Goal: Task Accomplishment & Management: Use online tool/utility

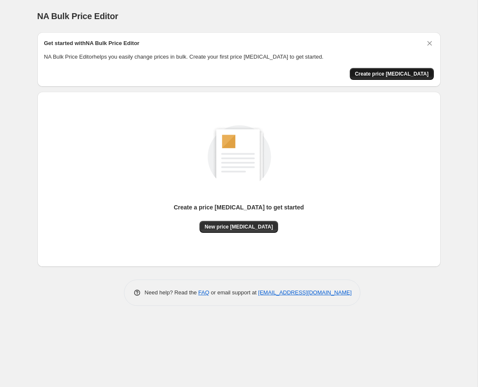
click at [372, 74] on span "Create price [MEDICAL_DATA]" at bounding box center [392, 73] width 74 height 7
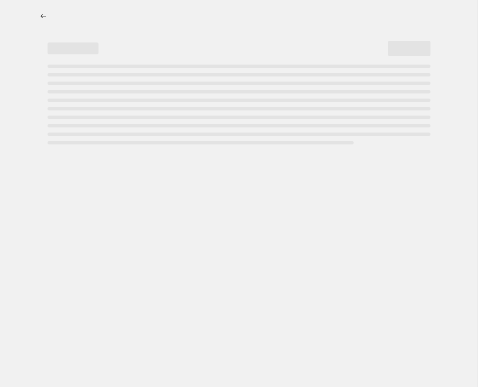
select select "percentage"
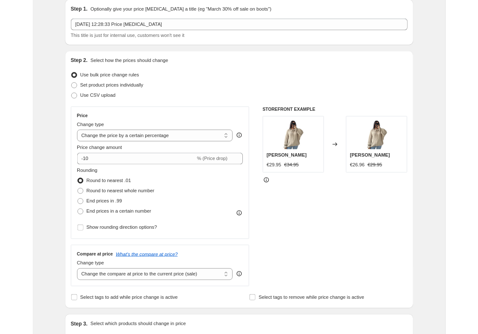
scroll to position [42, 0]
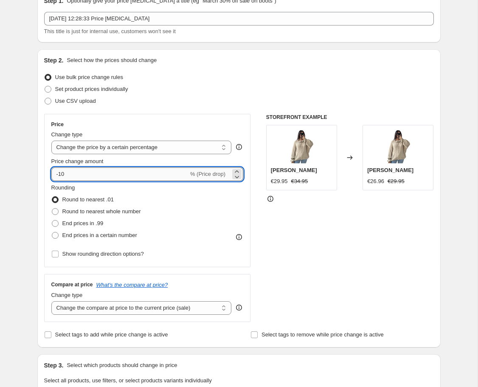
click at [101, 170] on input "-10" at bounding box center [119, 174] width 137 height 14
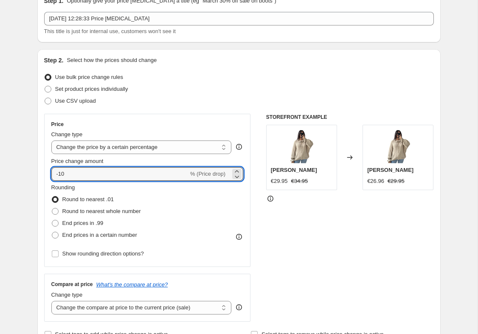
type input "-1"
type input "25"
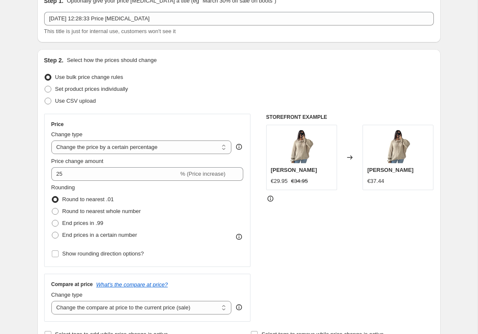
click at [190, 201] on div "Rounding Round to nearest .01 Round to nearest whole number End prices in .99 E…" at bounding box center [147, 212] width 192 height 58
click at [56, 224] on span at bounding box center [55, 223] width 7 height 7
click at [52, 220] on input "End prices in .99" at bounding box center [52, 220] width 0 height 0
radio input "true"
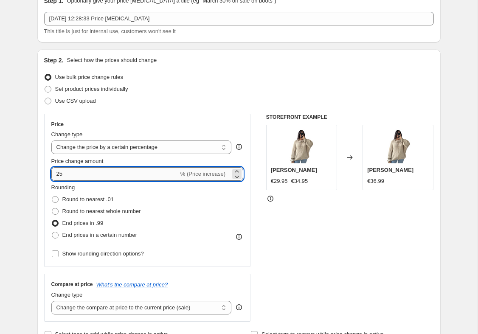
click at [73, 176] on input "25" at bounding box center [114, 174] width 127 height 14
type input "2"
type input "30"
click at [169, 199] on div "Rounding Round to nearest .01 Round to nearest whole number End prices in .99 E…" at bounding box center [147, 212] width 192 height 58
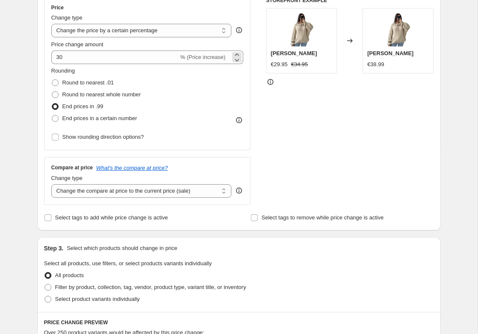
scroll to position [160, 0]
click at [54, 121] on span at bounding box center [55, 118] width 7 height 7
click at [52, 115] on input "End prices in a certain number" at bounding box center [52, 115] width 0 height 0
radio input "true"
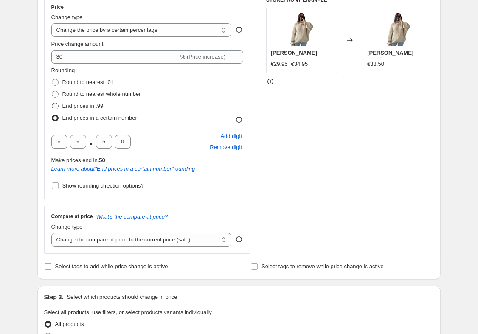
click at [55, 110] on span at bounding box center [55, 106] width 7 height 7
click at [52, 103] on input "End prices in .99" at bounding box center [52, 103] width 0 height 0
radio input "true"
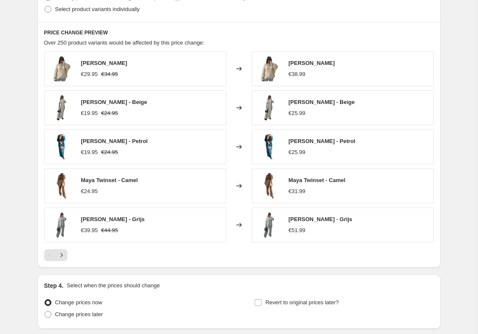
scroll to position [440, 0]
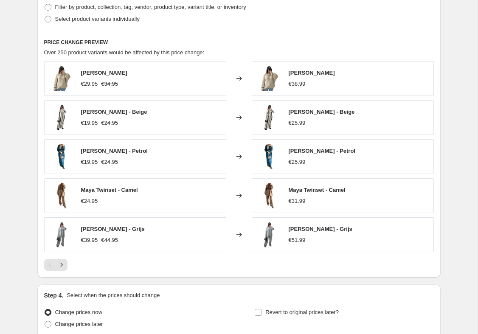
click at [73, 253] on div "Amaya Vest €29.95 €34.95 Changed to Amaya Vest €38.99 Sara Dress - Beige €19.95…" at bounding box center [239, 166] width 390 height 210
click at [72, 253] on div "Amaya Vest €29.95 €34.95 Changed to Amaya Vest €38.99 Sara Dress - Beige €19.95…" at bounding box center [239, 166] width 390 height 210
click at [65, 267] on icon "Next" at bounding box center [61, 265] width 8 height 8
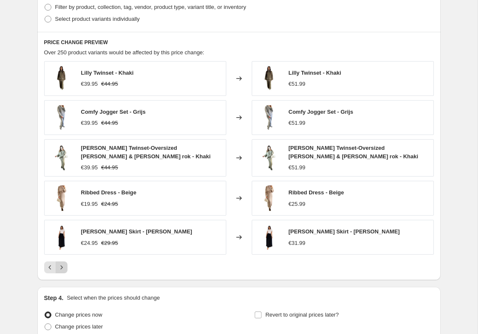
click at [67, 265] on button "Next" at bounding box center [62, 268] width 12 height 12
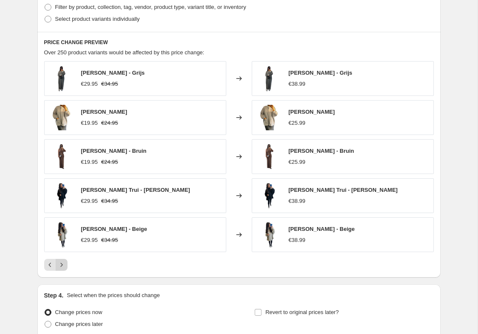
click at [66, 261] on button "Next" at bounding box center [62, 265] width 12 height 12
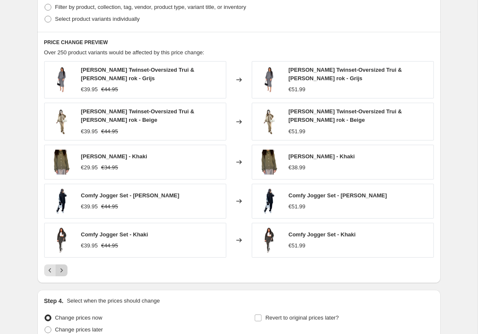
click at [65, 268] on icon "Next" at bounding box center [61, 270] width 8 height 8
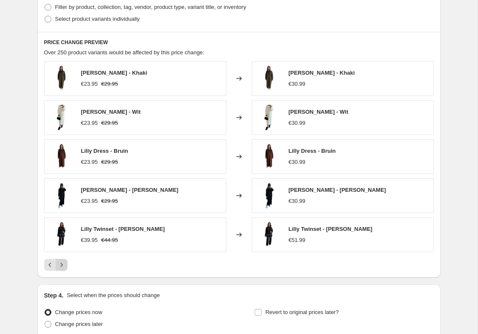
click at [67, 268] on button "Next" at bounding box center [62, 265] width 12 height 12
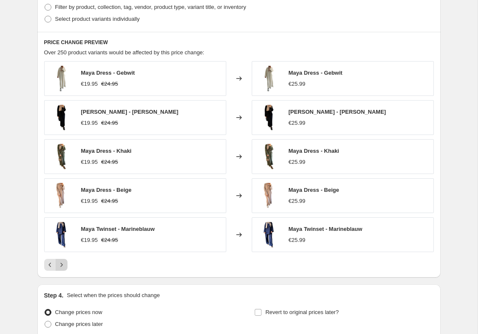
click at [67, 266] on button "Next" at bounding box center [62, 265] width 12 height 12
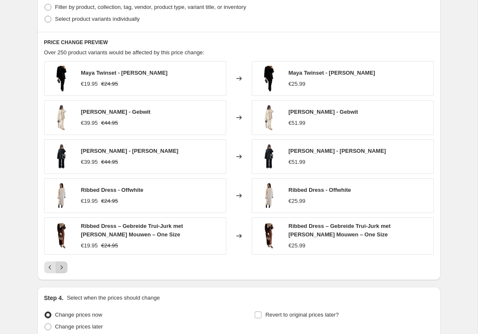
click at [66, 267] on button "Next" at bounding box center [62, 268] width 12 height 12
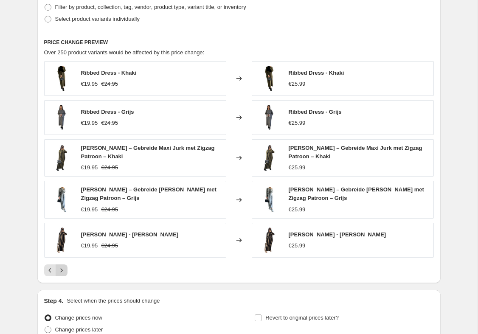
click at [66, 270] on button "Next" at bounding box center [62, 271] width 12 height 12
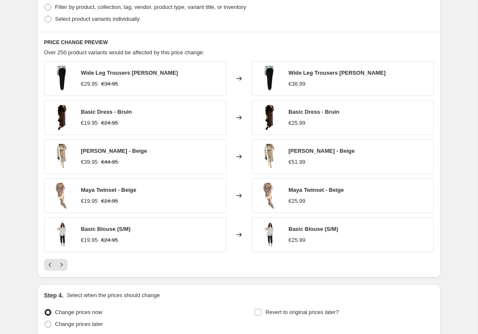
click at [72, 266] on div at bounding box center [239, 265] width 390 height 12
click at [73, 266] on div at bounding box center [239, 265] width 390 height 12
click at [72, 266] on div at bounding box center [239, 265] width 390 height 12
click at [64, 265] on icon "Next" at bounding box center [61, 265] width 8 height 8
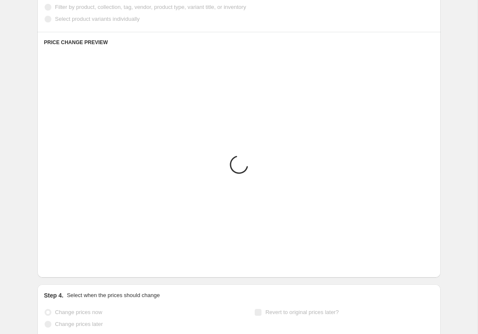
click at [66, 269] on button "Next" at bounding box center [62, 265] width 12 height 12
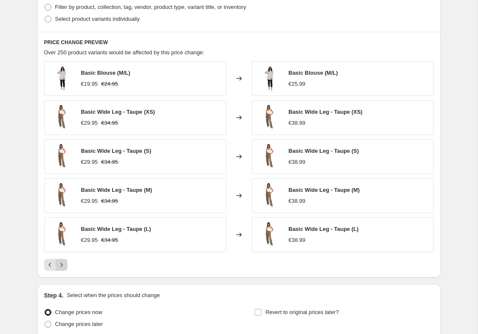
click at [66, 263] on button "Next" at bounding box center [62, 265] width 12 height 12
click at [66, 265] on button "Next" at bounding box center [62, 265] width 12 height 12
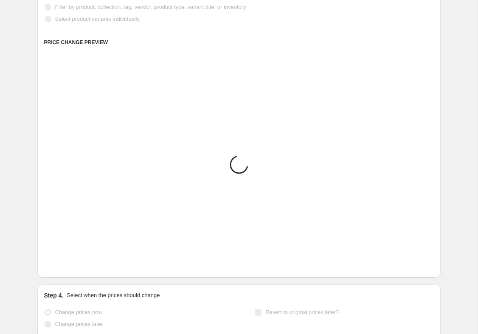
click at [65, 267] on icon "Next" at bounding box center [61, 265] width 8 height 8
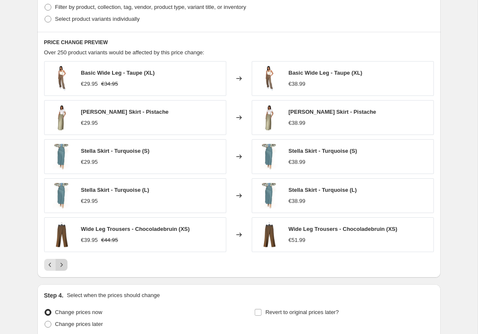
click at [65, 268] on icon "Next" at bounding box center [61, 265] width 8 height 8
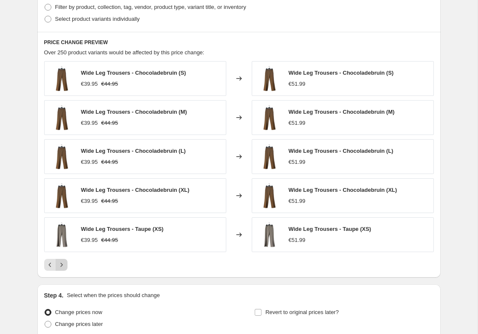
click at [65, 269] on icon "Next" at bounding box center [61, 265] width 8 height 8
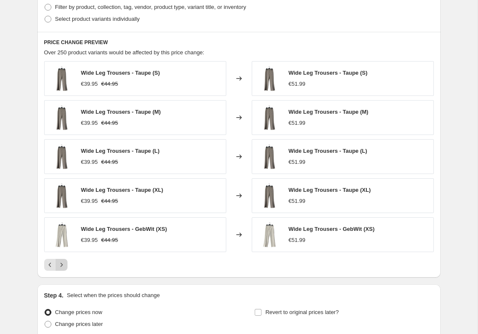
click at [64, 265] on icon "Next" at bounding box center [61, 265] width 8 height 8
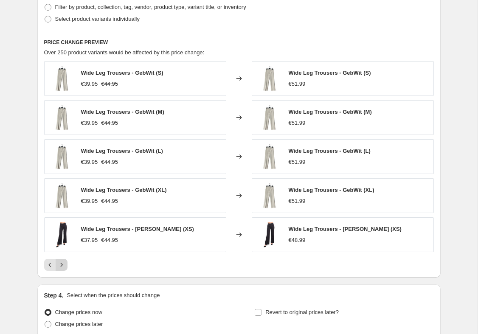
click at [65, 262] on icon "Next" at bounding box center [61, 265] width 8 height 8
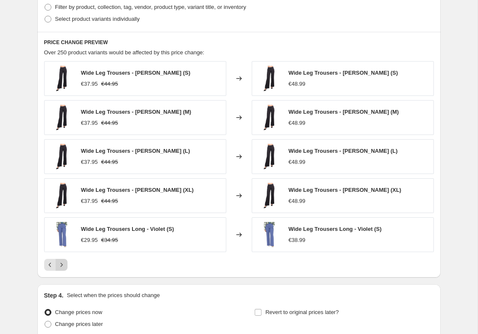
click at [62, 270] on button "Next" at bounding box center [62, 265] width 12 height 12
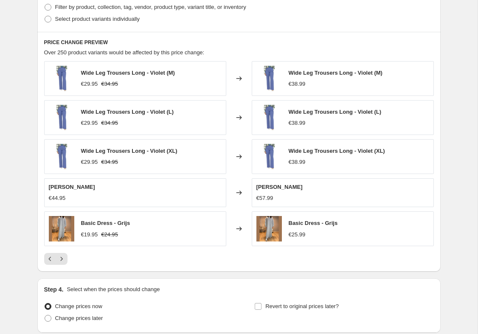
click at [68, 271] on div "PRICE CHANGE PREVIEW Over 250 product variants would be affected by this price …" at bounding box center [238, 152] width 403 height 240
click at [61, 264] on button "Next" at bounding box center [62, 259] width 12 height 12
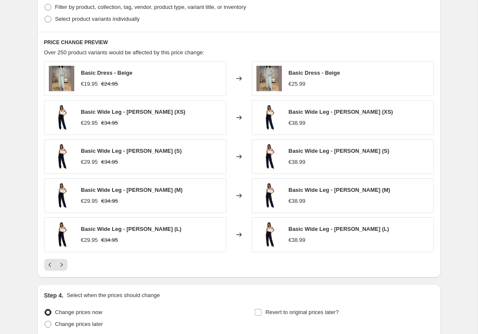
click at [70, 261] on div at bounding box center [239, 265] width 390 height 12
click at [66, 265] on button "Next" at bounding box center [62, 265] width 12 height 12
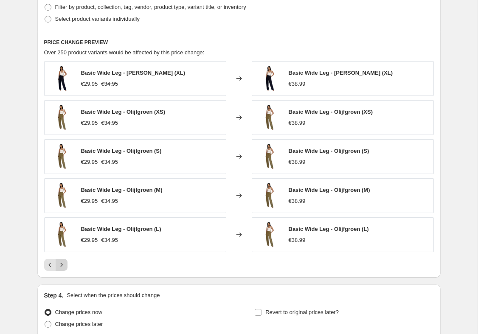
click at [67, 266] on button "Next" at bounding box center [62, 265] width 12 height 12
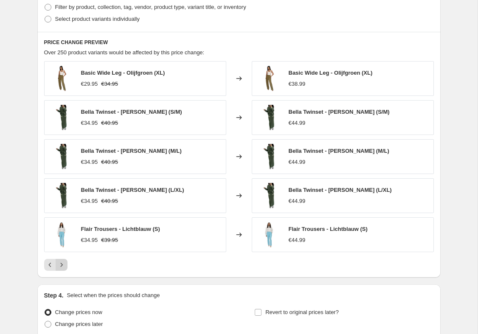
click at [65, 268] on icon "Next" at bounding box center [61, 265] width 8 height 8
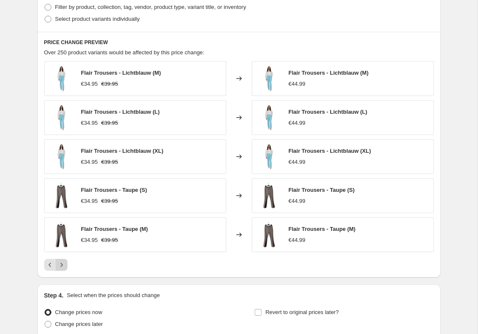
click at [66, 267] on button "Next" at bounding box center [62, 265] width 12 height 12
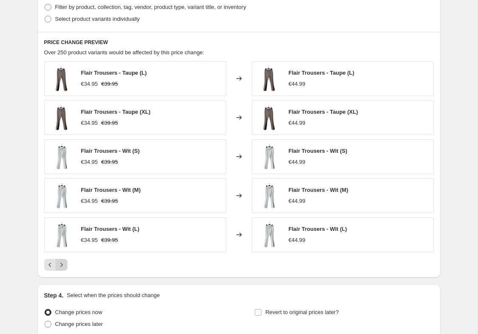
click at [65, 269] on icon "Next" at bounding box center [61, 265] width 8 height 8
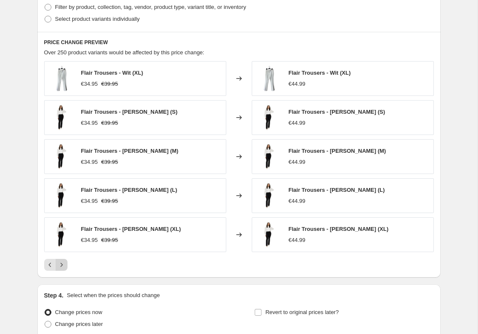
click at [65, 270] on button "Next" at bounding box center [62, 265] width 12 height 12
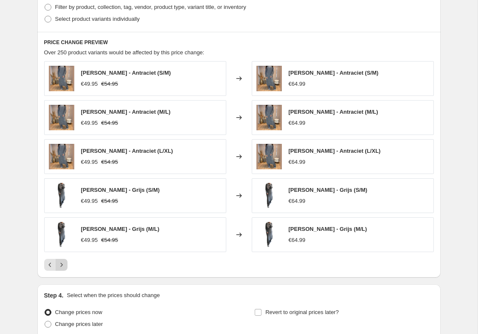
click at [67, 269] on button "Next" at bounding box center [62, 265] width 12 height 12
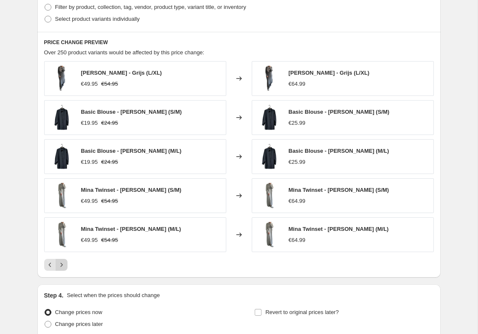
click at [67, 270] on button "Next" at bounding box center [62, 265] width 12 height 12
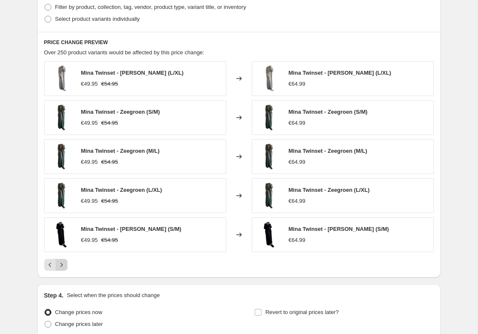
click at [67, 266] on button "Next" at bounding box center [62, 265] width 12 height 12
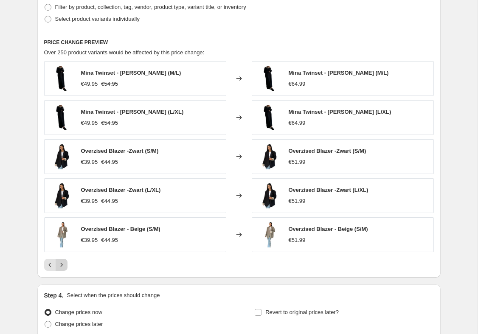
click at [66, 267] on button "Next" at bounding box center [62, 265] width 12 height 12
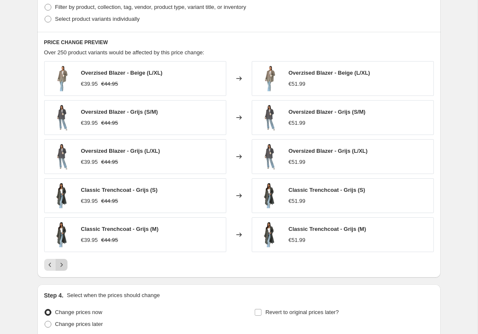
click at [66, 267] on button "Next" at bounding box center [62, 265] width 12 height 12
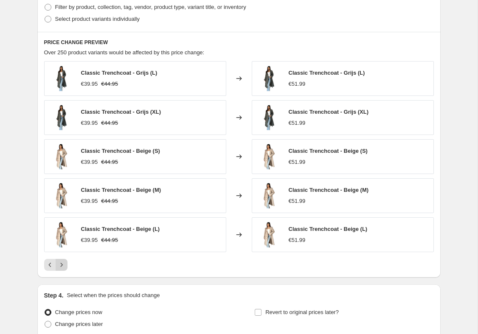
click at [67, 268] on button "Next" at bounding box center [62, 265] width 12 height 12
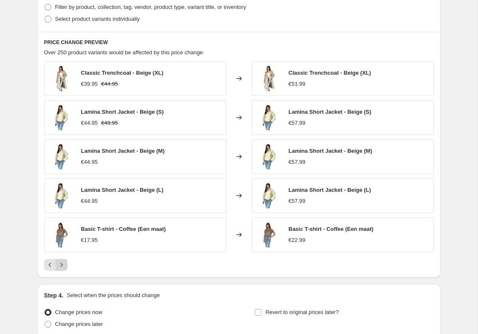
click at [65, 266] on icon "Next" at bounding box center [61, 265] width 8 height 8
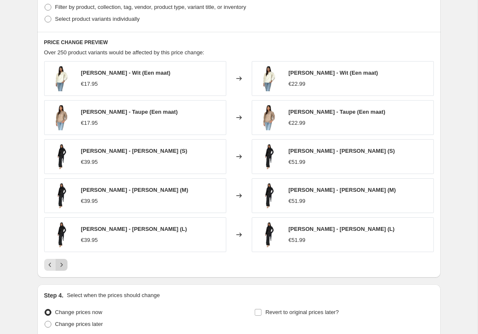
click at [65, 262] on icon "Next" at bounding box center [61, 265] width 8 height 8
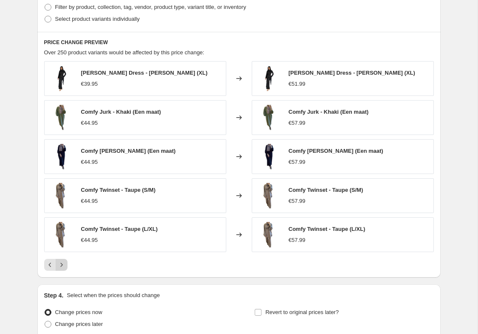
click at [67, 267] on button "Next" at bounding box center [62, 265] width 12 height 12
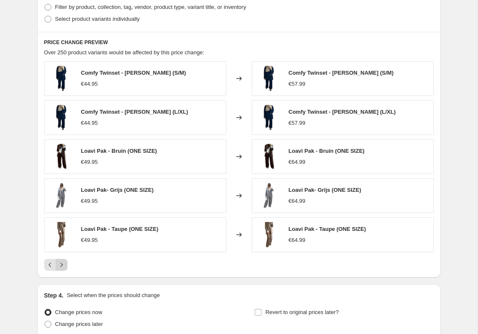
click at [67, 268] on button "Next" at bounding box center [62, 265] width 12 height 12
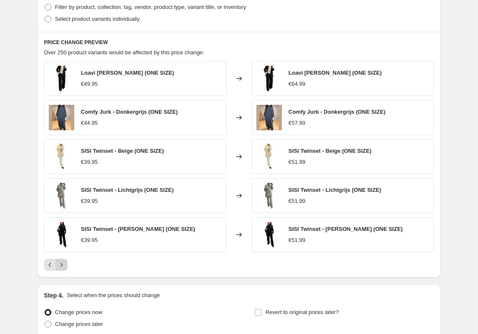
click at [66, 269] on button "Next" at bounding box center [62, 265] width 12 height 12
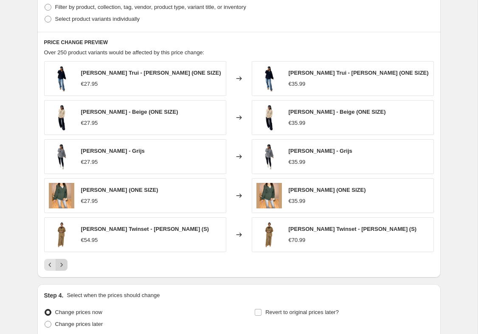
click at [67, 266] on button "Next" at bounding box center [62, 265] width 12 height 12
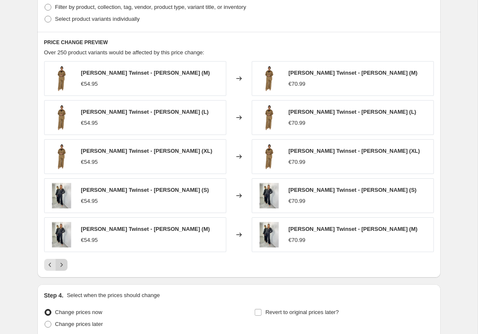
click at [66, 264] on button "Next" at bounding box center [62, 265] width 12 height 12
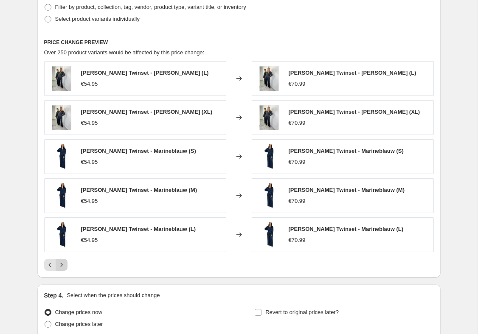
click at [66, 267] on button "Next" at bounding box center [62, 265] width 12 height 12
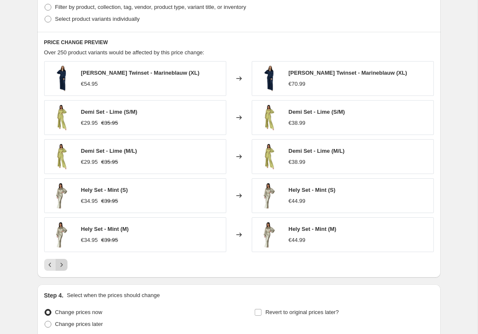
click at [67, 268] on button "Next" at bounding box center [62, 265] width 12 height 12
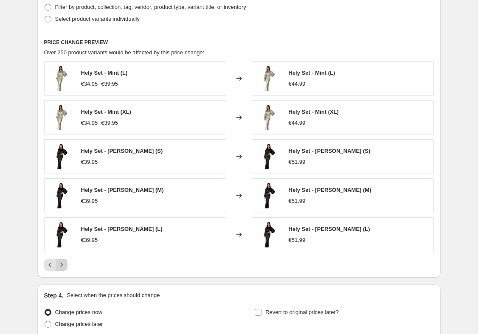
click at [66, 268] on button "Next" at bounding box center [62, 265] width 12 height 12
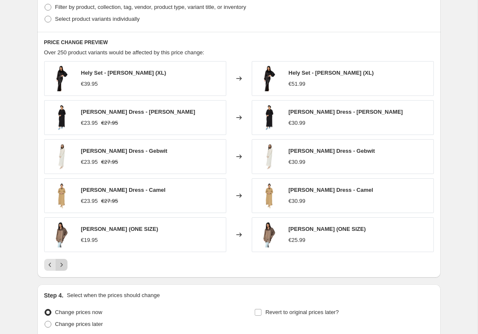
click at [67, 264] on button "Next" at bounding box center [62, 265] width 12 height 12
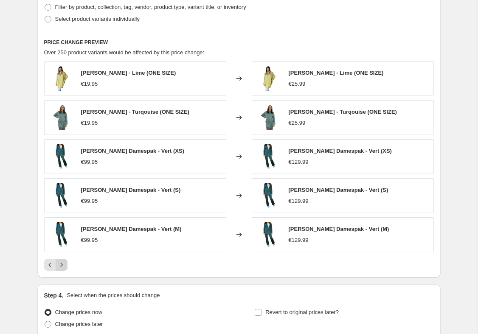
click at [67, 265] on button "Next" at bounding box center [62, 265] width 12 height 12
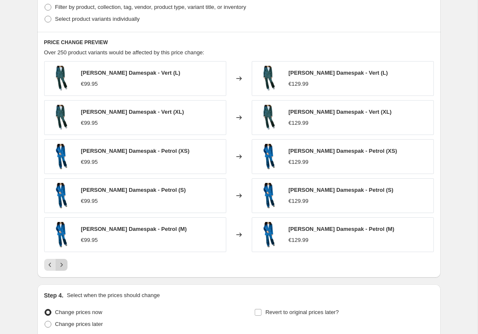
click at [65, 270] on button "Next" at bounding box center [62, 265] width 12 height 12
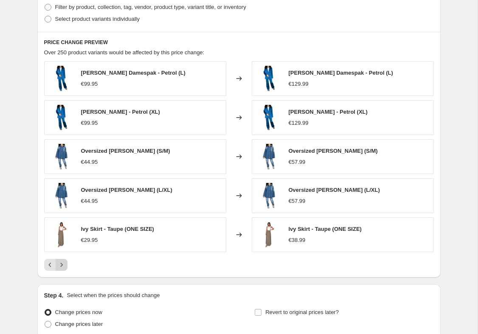
click at [63, 268] on icon "Next" at bounding box center [61, 265] width 8 height 8
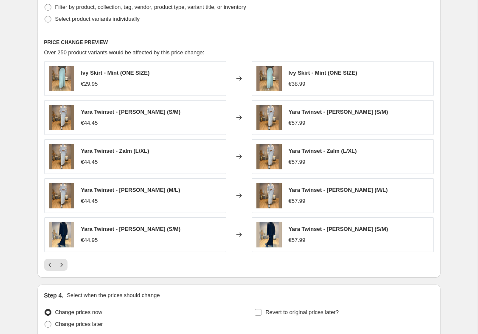
click at [65, 276] on div "PRICE CHANGE PREVIEW Over 250 product variants would be affected by this price …" at bounding box center [238, 155] width 403 height 246
click at [67, 268] on button "Next" at bounding box center [62, 265] width 12 height 12
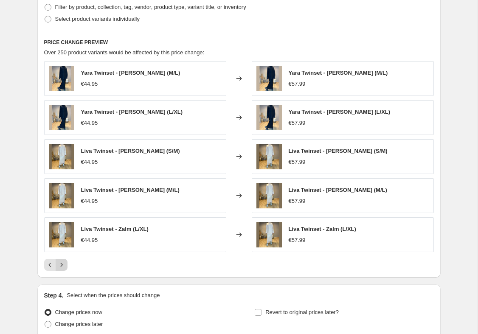
click at [67, 265] on button "Next" at bounding box center [62, 265] width 12 height 12
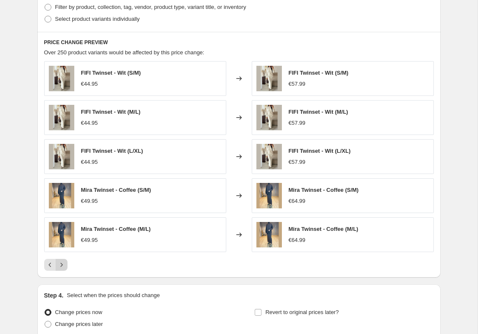
click at [66, 266] on button "Next" at bounding box center [62, 265] width 12 height 12
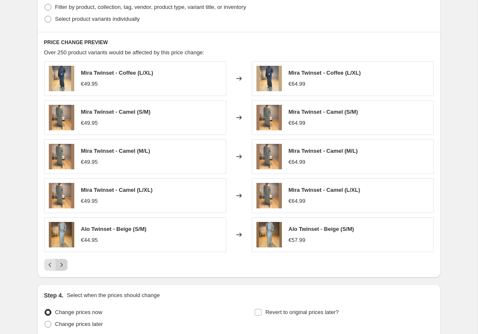
click at [65, 266] on icon "Next" at bounding box center [61, 265] width 8 height 8
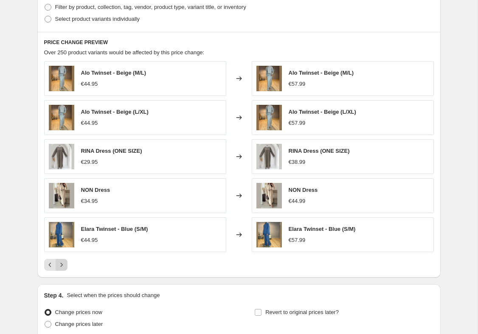
click at [67, 269] on button "Next" at bounding box center [62, 265] width 12 height 12
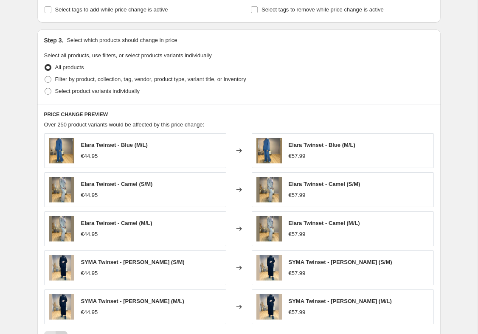
scroll to position [367, 0]
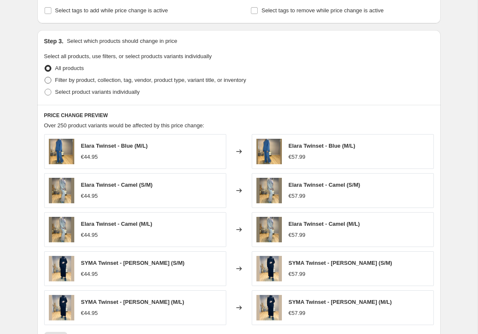
click at [48, 80] on span at bounding box center [48, 80] width 7 height 7
click at [45, 77] on input "Filter by product, collection, tag, vendor, product type, variant title, or inv…" at bounding box center [45, 77] width 0 height 0
radio input "true"
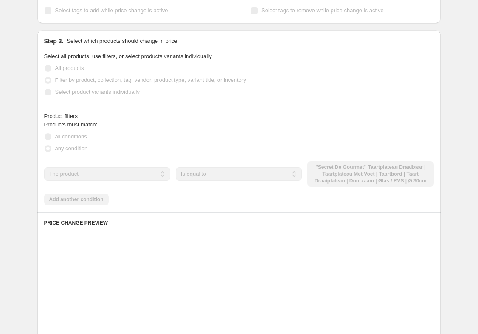
click at [52, 80] on label "Filter by product, collection, tag, vendor, product type, variant title, or inv…" at bounding box center [145, 80] width 202 height 12
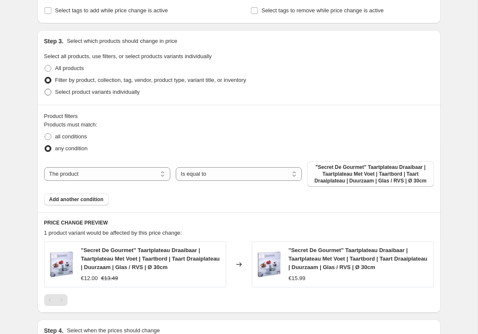
click at [48, 94] on span at bounding box center [48, 92] width 7 height 7
click at [45, 89] on input "Select product variants individually" at bounding box center [45, 89] width 0 height 0
radio input "true"
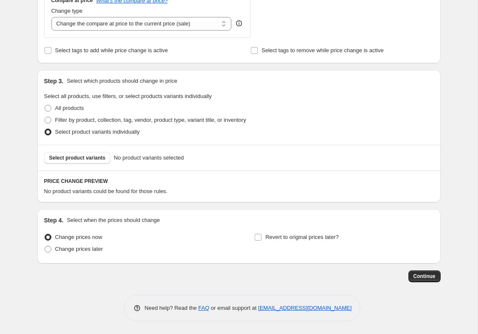
scroll to position [338, 0]
click at [47, 117] on span at bounding box center [48, 120] width 7 height 7
click at [45, 117] on input "Filter by product, collection, tag, vendor, product type, variant title, or inv…" at bounding box center [45, 117] width 0 height 0
radio input "true"
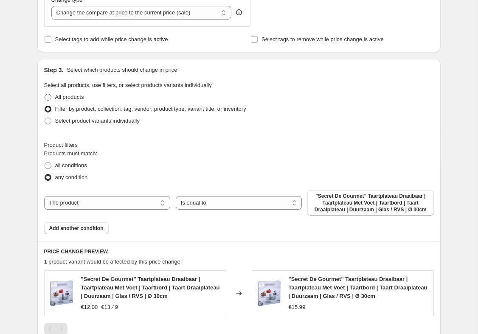
click at [55, 92] on label "All products" at bounding box center [64, 97] width 40 height 12
click at [45, 94] on input "All products" at bounding box center [45, 94] width 0 height 0
radio input "true"
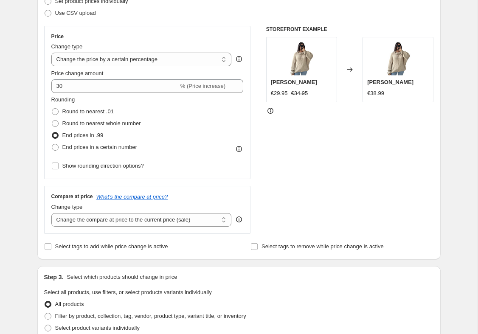
scroll to position [131, 0]
click at [206, 226] on select "Change the compare at price to the current price (sale) Change the compare at p…" at bounding box center [141, 220] width 180 height 14
select select "percentage"
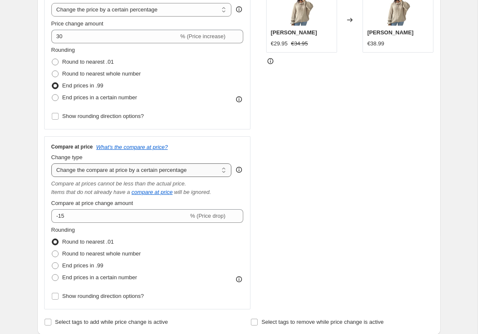
scroll to position [180, 0]
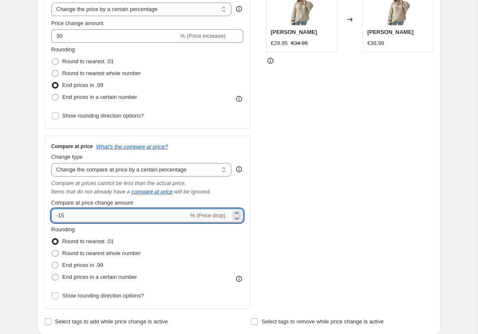
click at [151, 220] on input "-15" at bounding box center [119, 216] width 137 height 14
type input "-1"
type input "30"
click at [372, 202] on div "STOREFRONT EXAMPLE Amaya Vest €29.95 €34.95 Changed to Amaya Vest €38.99" at bounding box center [350, 142] width 168 height 333
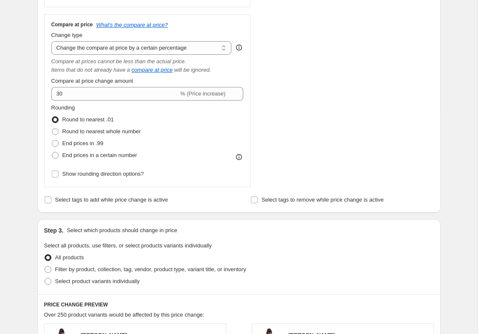
scroll to position [317, 0]
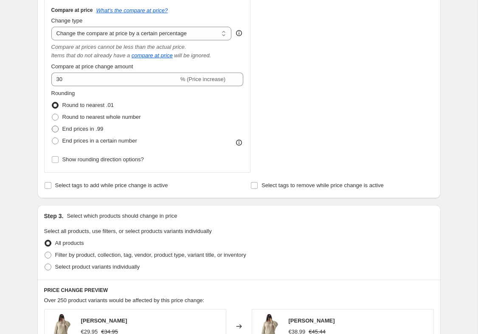
click at [98, 124] on label "End prices in .99" at bounding box center [77, 129] width 52 height 12
click at [52, 126] on input "End prices in .99" at bounding box center [52, 126] width 0 height 0
radio input "true"
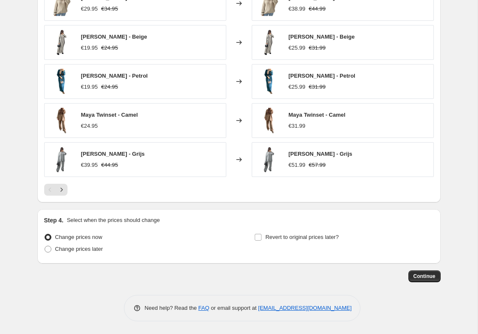
scroll to position [651, 0]
click at [429, 273] on span "Continue" at bounding box center [425, 276] width 22 height 7
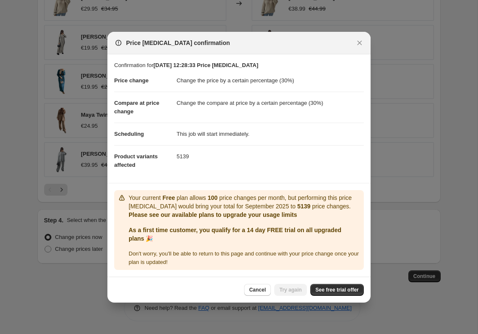
click at [348, 281] on div "Cancel Try again See free trial offer" at bounding box center [238, 290] width 263 height 26
click at [349, 288] on span "See free trial offer" at bounding box center [337, 290] width 43 height 7
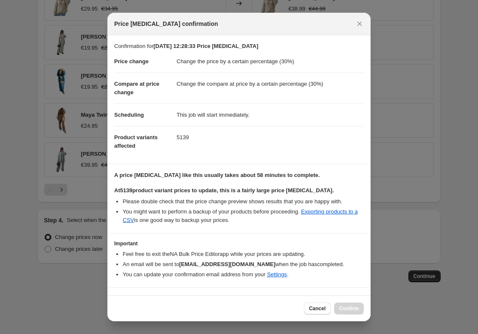
click at [352, 307] on div "Cancel Confirm" at bounding box center [334, 309] width 60 height 12
click at [351, 303] on div "Cancel Confirm" at bounding box center [334, 309] width 60 height 12
click at [324, 305] on button "Cancel" at bounding box center [317, 309] width 27 height 12
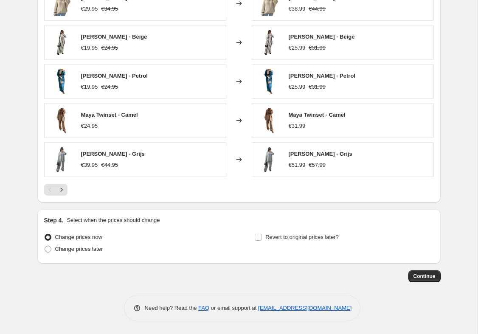
scroll to position [651, 0]
click at [428, 273] on span "Continue" at bounding box center [425, 276] width 22 height 7
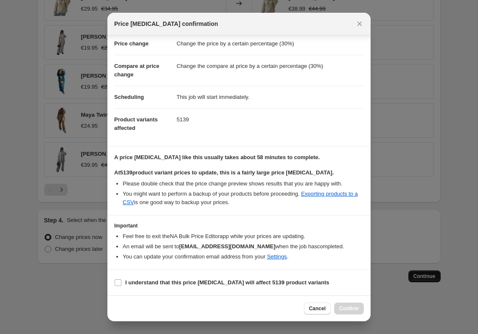
scroll to position [18, 0]
click at [116, 281] on input "I understand that this price change job will affect 5139 product variants" at bounding box center [118, 282] width 7 height 7
checkbox input "true"
click at [357, 309] on span "Confirm" at bounding box center [349, 308] width 20 height 7
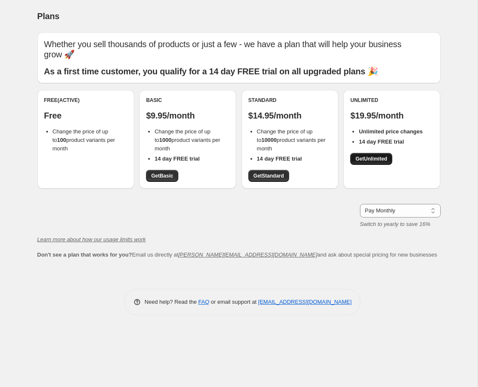
click at [383, 155] on span "Get Unlimited" at bounding box center [371, 158] width 32 height 7
click at [387, 155] on span "Get Unlimited" at bounding box center [371, 158] width 32 height 7
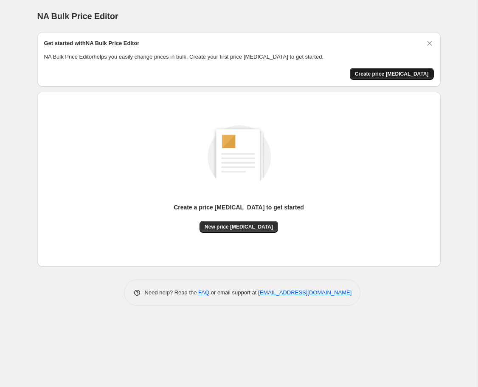
click at [411, 71] on span "Create price [MEDICAL_DATA]" at bounding box center [392, 73] width 74 height 7
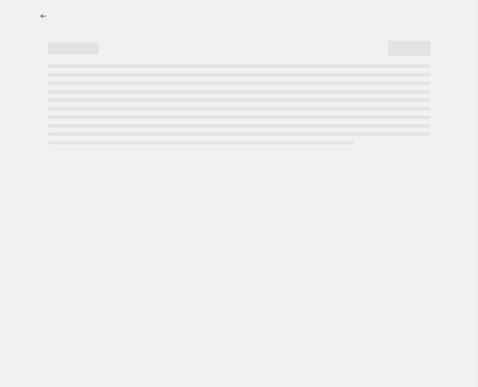
select select "percentage"
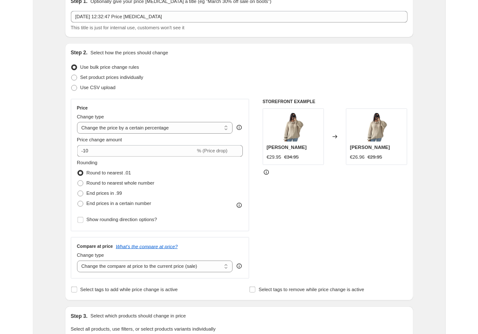
scroll to position [54, 0]
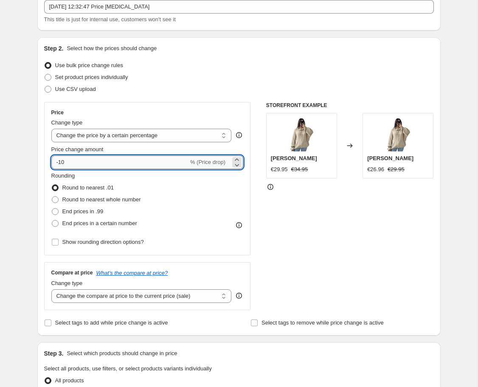
click at [167, 158] on input "-10" at bounding box center [119, 162] width 137 height 14
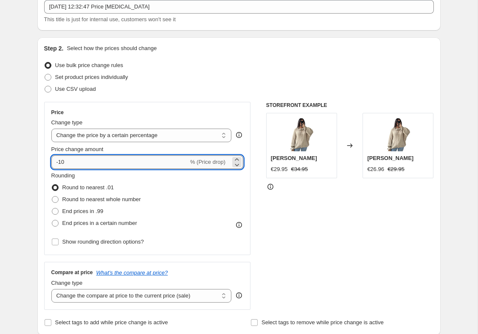
click at [69, 166] on input "-10" at bounding box center [119, 162] width 137 height 14
type input "-1"
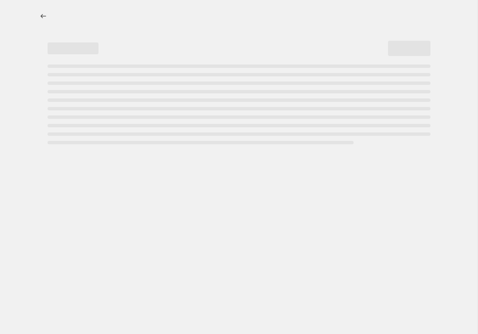
select select "percentage"
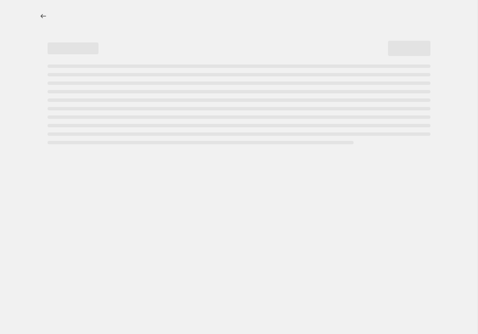
select select "percentage"
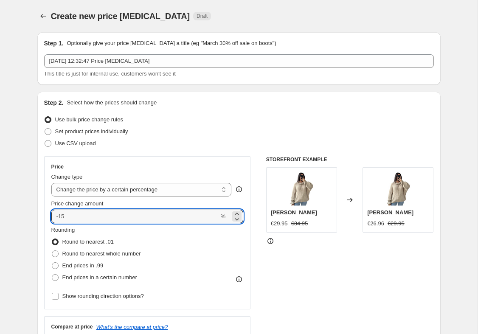
select select "percentage"
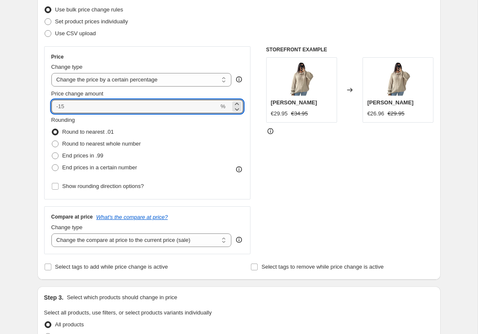
scroll to position [113, 0]
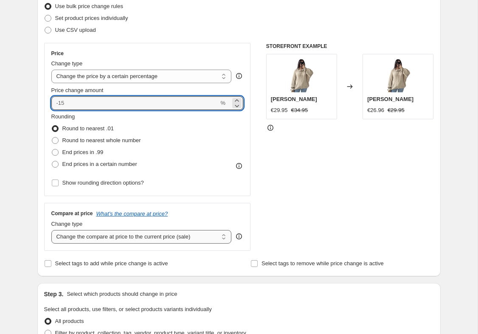
click at [225, 240] on select "Change the compare at price to the current price (sale) Change the compare at p…" at bounding box center [141, 237] width 180 height 14
type input "0"
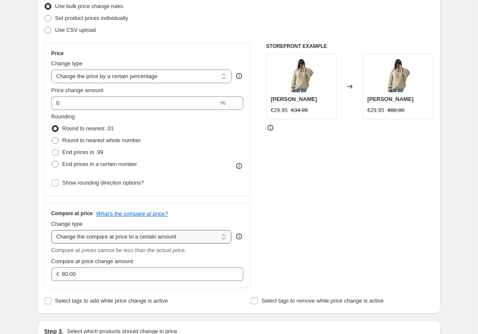
click at [212, 239] on select "Change the compare at price to the current price (sale) Change the compare at p…" at bounding box center [141, 237] width 180 height 14
select select "by"
type input "-10.00"
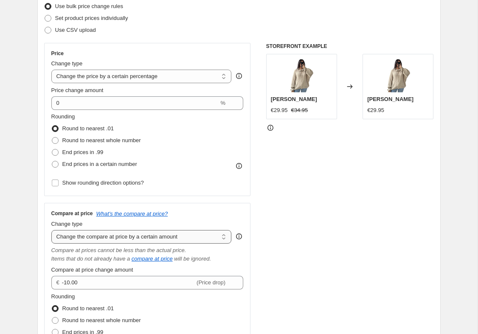
click at [189, 239] on select "Change the compare at price to the current price (sale) Change the compare at p…" at bounding box center [141, 237] width 180 height 14
select select "percentage"
type input "-15"
click at [295, 265] on div "STOREFRONT EXAMPLE Amaya Vest €29.95 €34.95 Changed to Amaya Vest €29.95" at bounding box center [350, 209] width 168 height 333
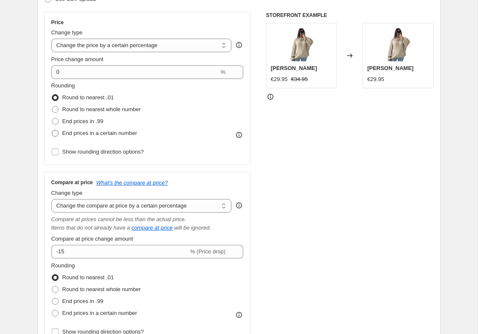
click at [137, 132] on span "End prices in a certain number" at bounding box center [99, 133] width 75 height 6
click at [52, 130] on input "End prices in a certain number" at bounding box center [52, 130] width 0 height 0
radio input "true"
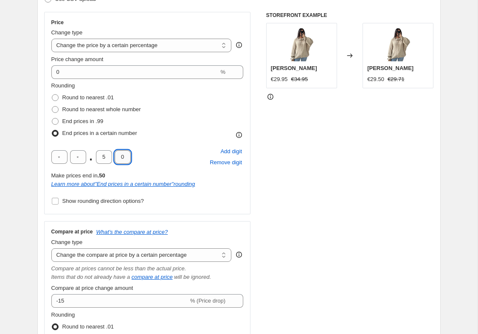
click at [129, 159] on input "0" at bounding box center [123, 157] width 16 height 14
click at [110, 160] on input "5" at bounding box center [104, 157] width 16 height 14
type input "9"
type input "5"
click at [349, 202] on div "STOREFRONT EXAMPLE Amaya Vest €29.95 €34.95 Changed to Amaya Vest €29.95" at bounding box center [350, 203] width 168 height 383
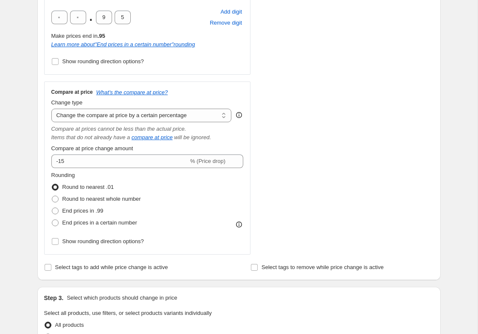
scroll to position [284, 0]
click at [115, 222] on span "End prices in a certain number" at bounding box center [99, 223] width 75 height 6
click at [52, 220] on input "End prices in a certain number" at bounding box center [52, 220] width 0 height 0
radio input "true"
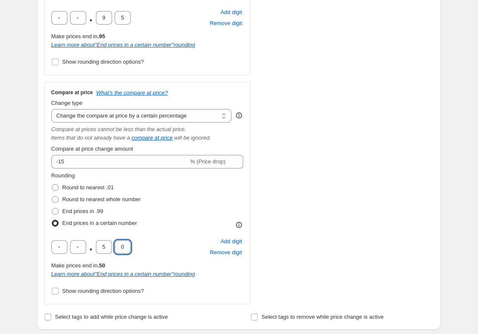
click at [124, 247] on input "0" at bounding box center [123, 247] width 16 height 14
click at [111, 241] on div "5" at bounding box center [104, 247] width 16 height 14
type input "9"
type input "5"
click at [325, 170] on div "STOREFRONT EXAMPLE Amaya Vest €29.95 €34.95 Changed to Amaya Vest €29.95" at bounding box center [350, 89] width 168 height 432
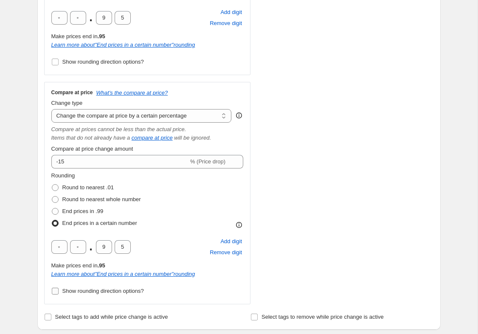
click at [56, 290] on input "Show rounding direction options?" at bounding box center [55, 291] width 7 height 7
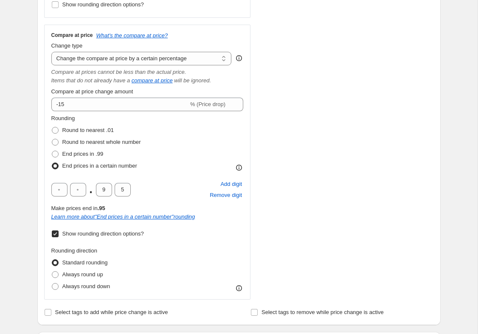
scroll to position [341, 0]
click at [57, 236] on input "Show rounding direction options?" at bounding box center [55, 233] width 7 height 7
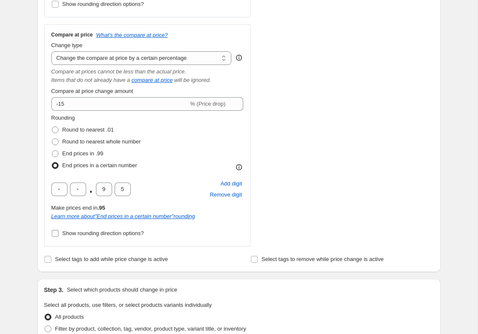
click at [52, 232] on input "Show rounding direction options?" at bounding box center [55, 233] width 7 height 7
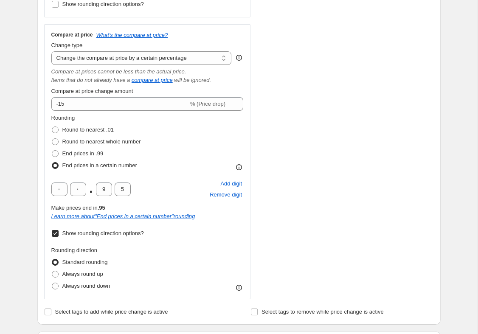
click at [56, 233] on input "Show rounding direction options?" at bounding box center [55, 233] width 7 height 7
checkbox input "false"
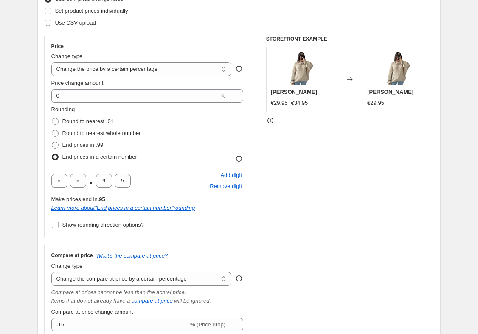
scroll to position [121, 0]
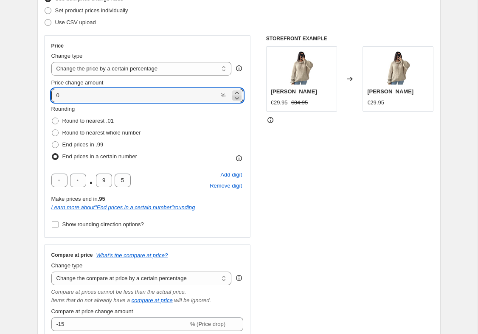
click at [240, 99] on icon at bounding box center [237, 98] width 8 height 8
type input "-1"
type input "-15"
click at [307, 199] on div "STOREFRONT EXAMPLE Amaya Vest €29.95 €34.95 Changed to Amaya Vest €29.95" at bounding box center [350, 251] width 168 height 432
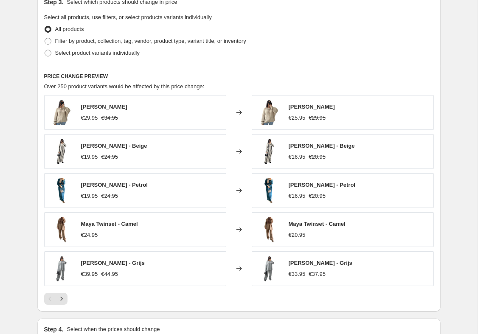
scroll to position [635, 0]
